Goal: Task Accomplishment & Management: Manage account settings

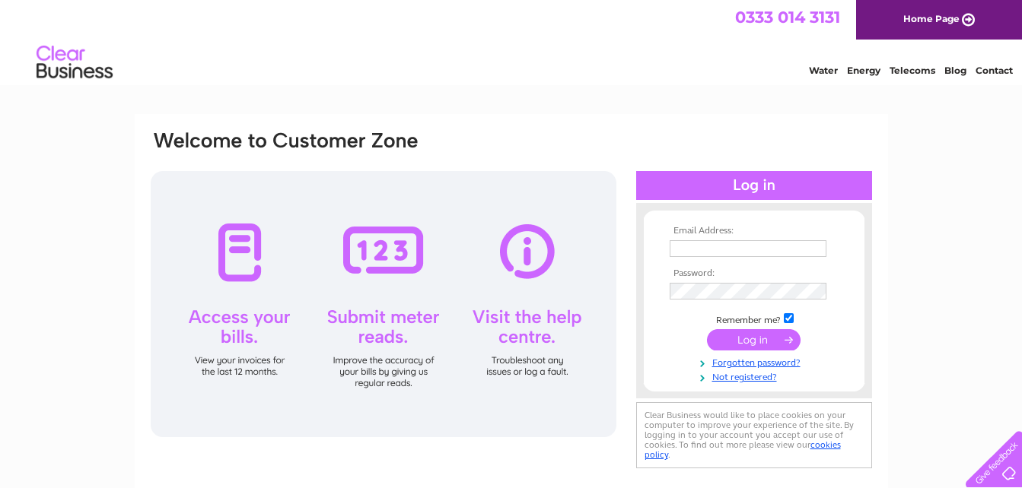
type input "[PERSON_NAME][EMAIL_ADDRESS][DOMAIN_NAME]"
click at [743, 337] on input "submit" at bounding box center [754, 339] width 94 height 21
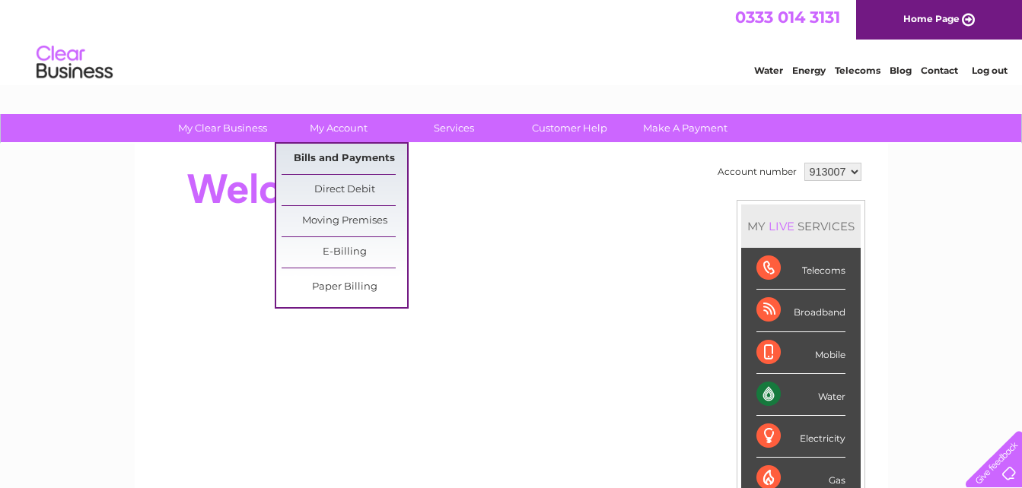
click at [358, 156] on link "Bills and Payments" at bounding box center [344, 159] width 126 height 30
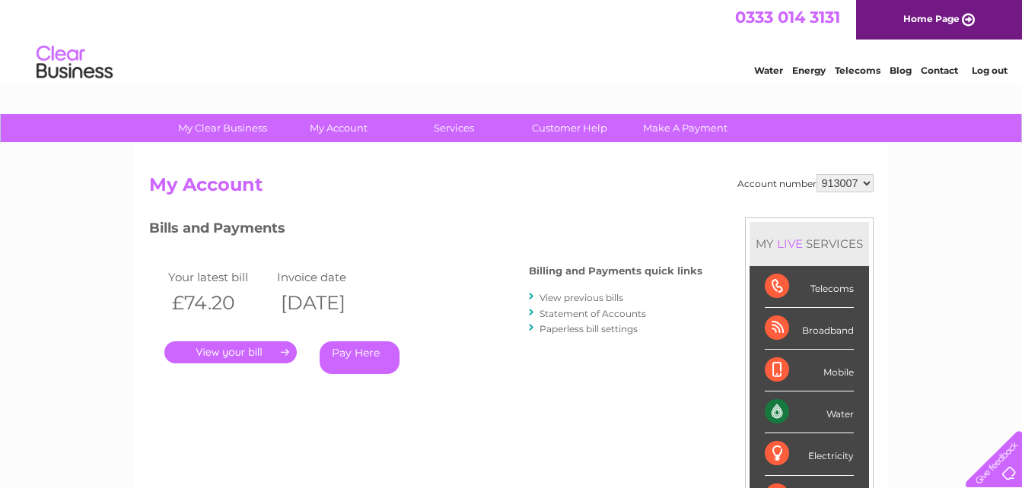
click at [241, 356] on link "." at bounding box center [230, 353] width 132 height 22
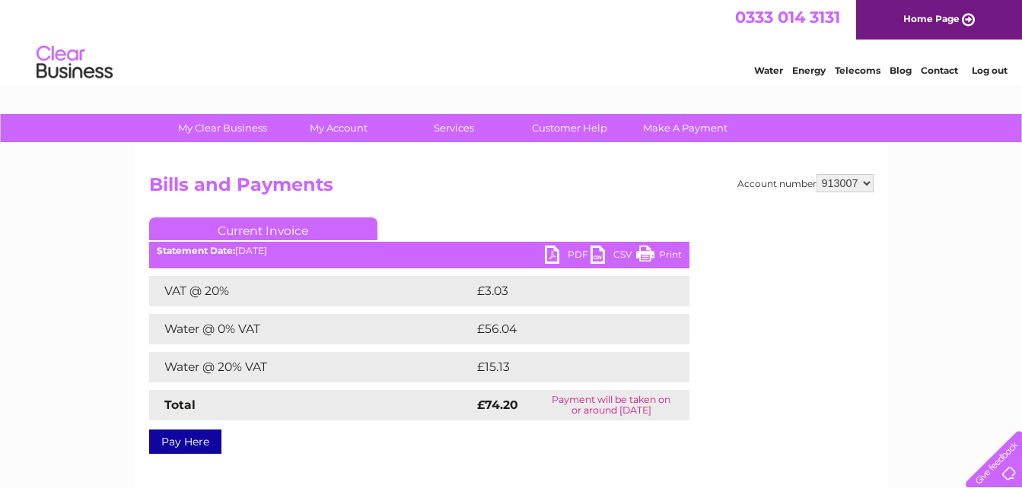
click at [574, 249] on link "PDF" at bounding box center [568, 257] width 46 height 22
